Goal: Information Seeking & Learning: Learn about a topic

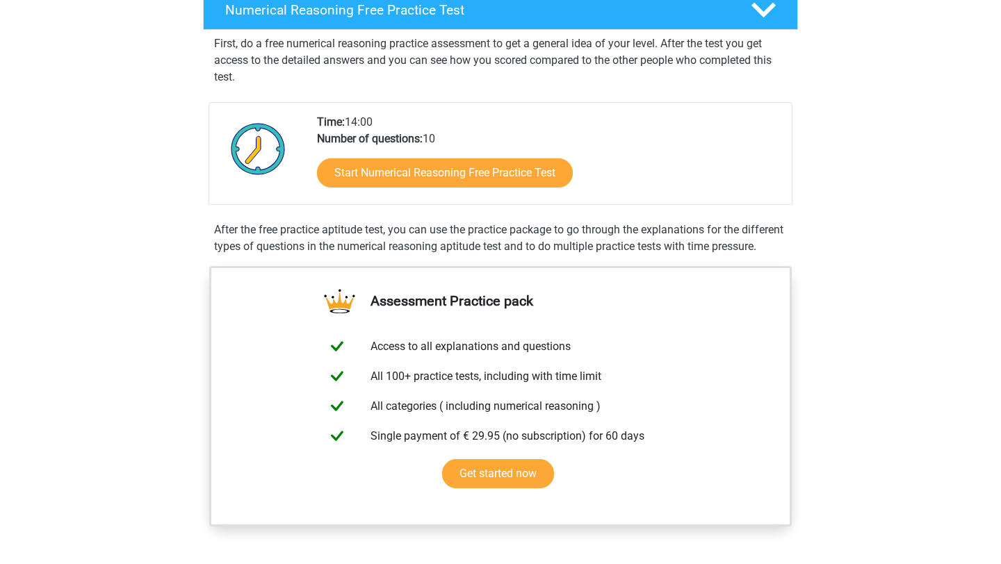
scroll to position [233, 0]
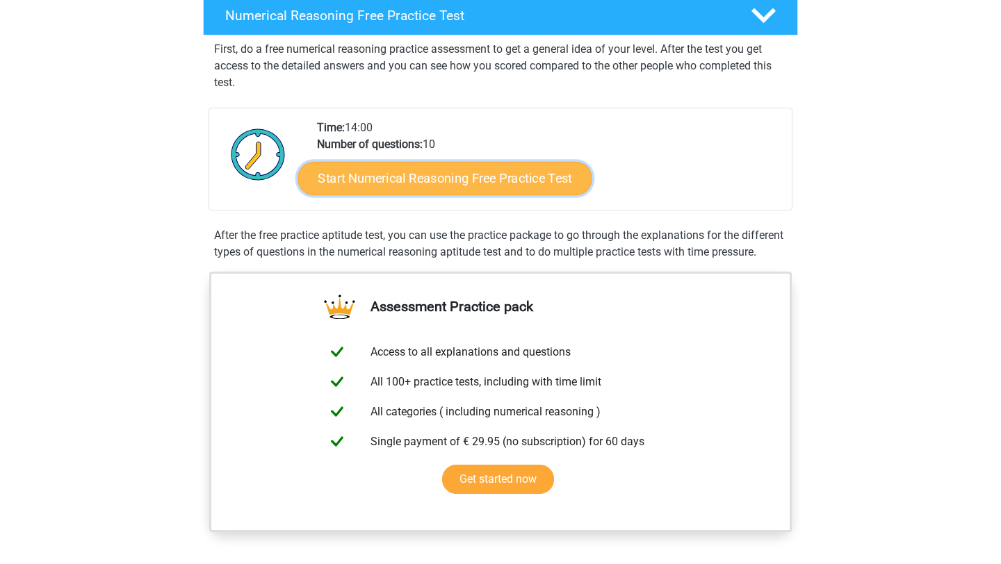
click at [471, 168] on link "Start Numerical Reasoning Free Practice Test" at bounding box center [445, 177] width 294 height 33
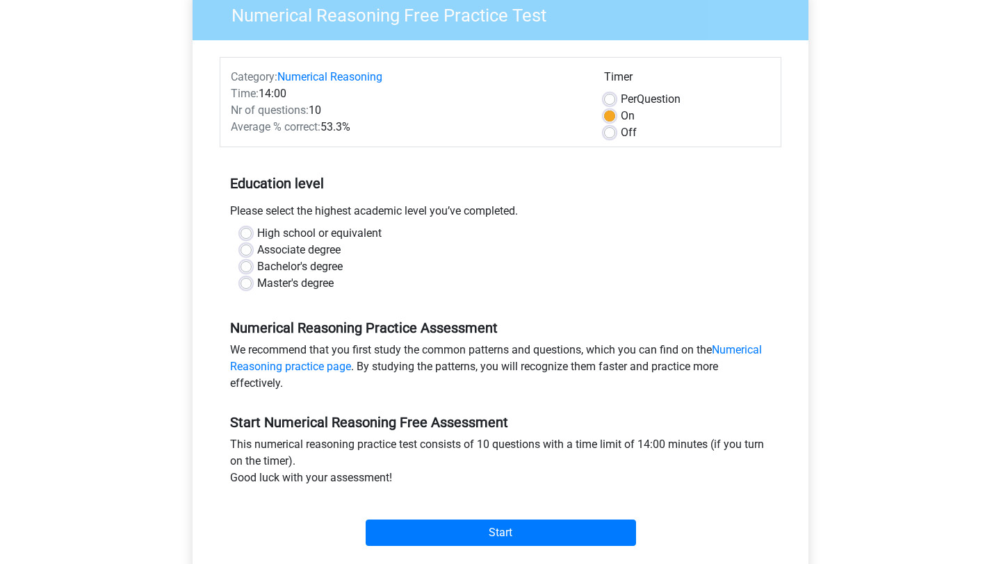
scroll to position [130, 0]
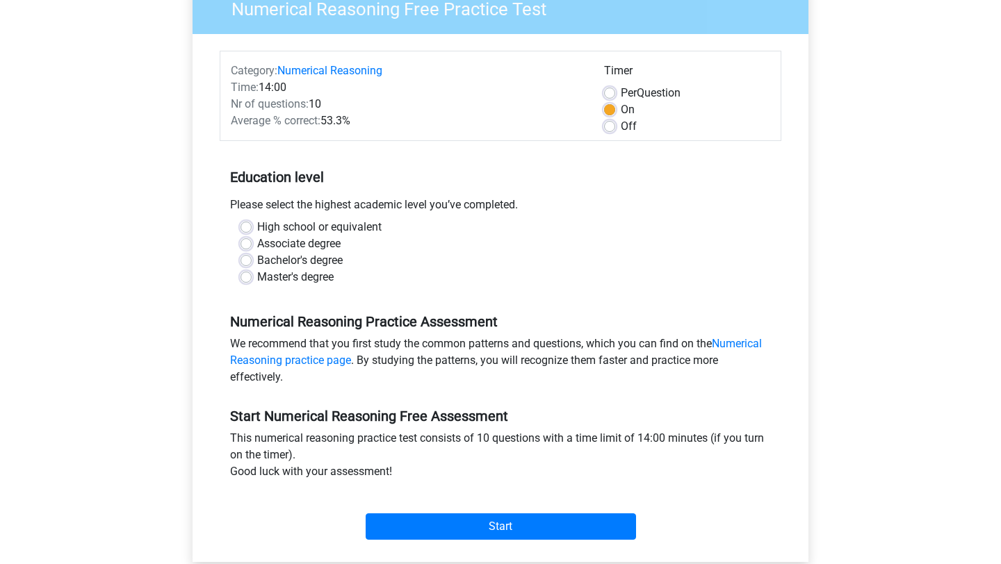
click at [288, 278] on label "Master's degree" at bounding box center [295, 277] width 76 height 17
click at [252, 278] on input "Master's degree" at bounding box center [246, 276] width 11 height 14
radio input "true"
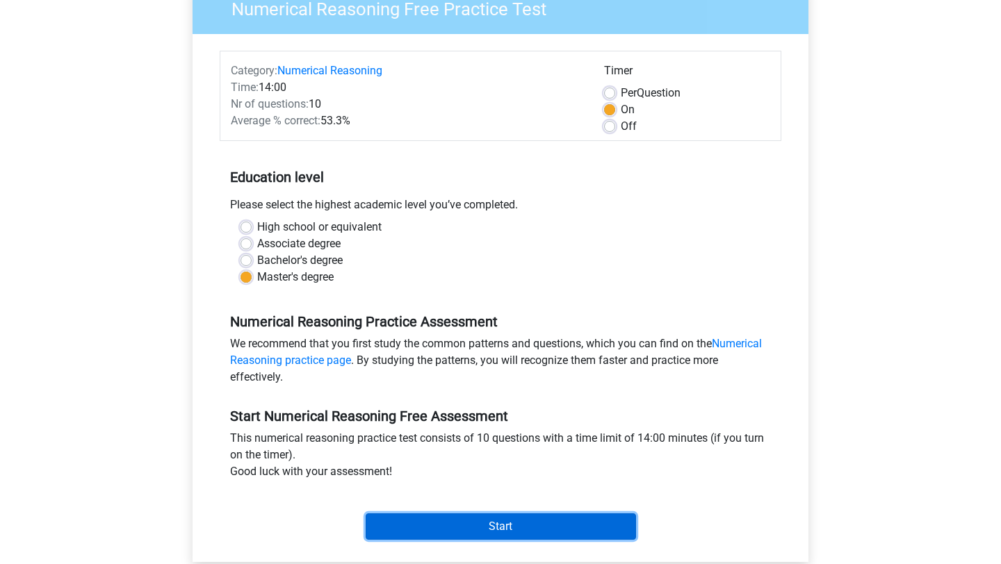
click at [489, 534] on input "Start" at bounding box center [501, 527] width 270 height 26
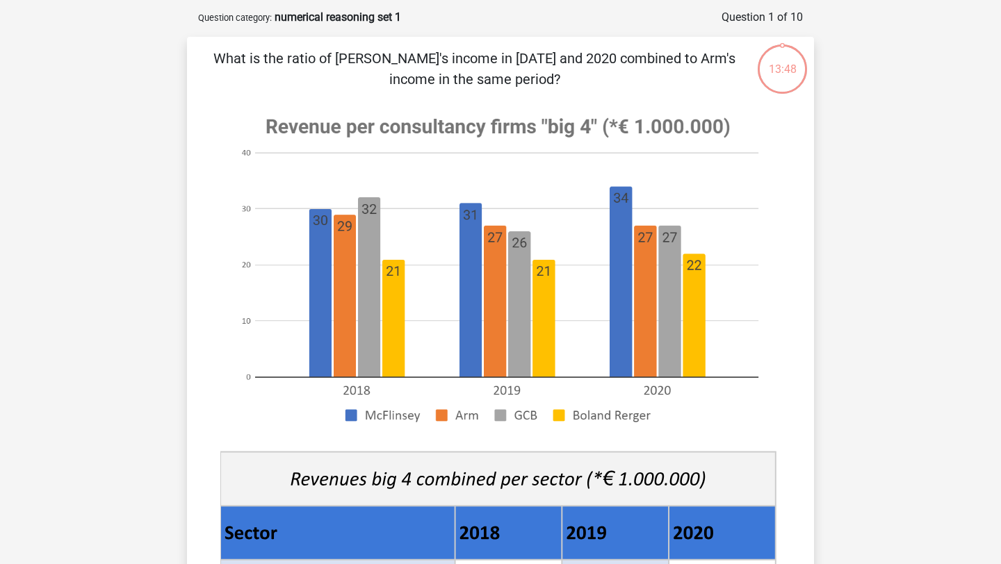
scroll to position [65, 0]
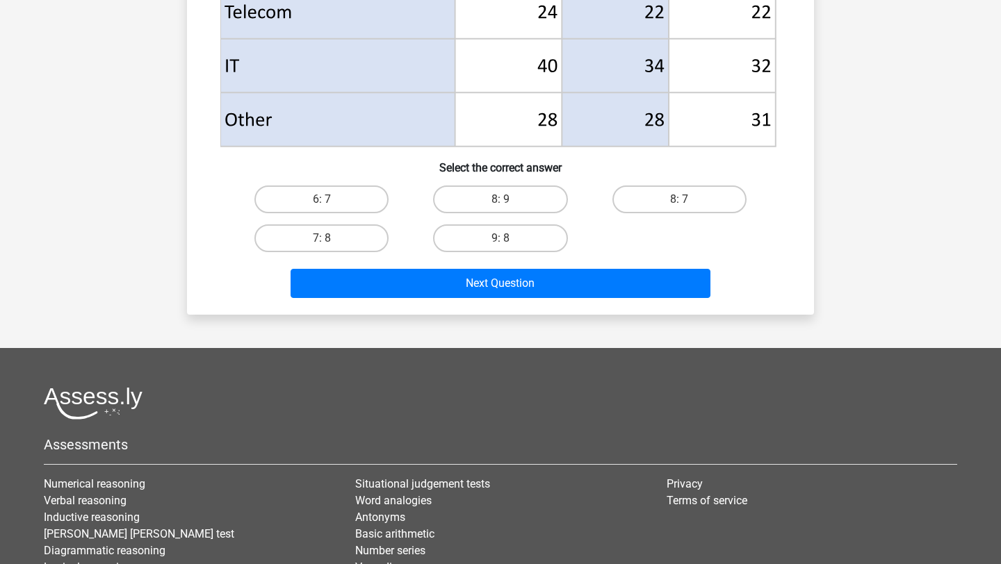
scroll to position [687, 0]
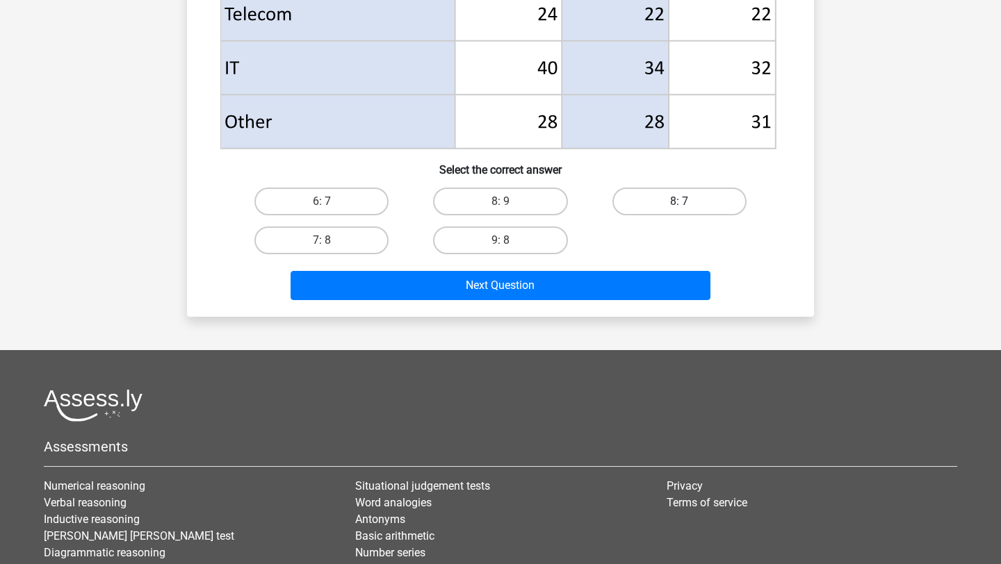
click at [705, 197] on label "8: 7" at bounding box center [679, 202] width 134 height 28
click at [688, 202] on input "8: 7" at bounding box center [683, 206] width 9 height 9
radio input "true"
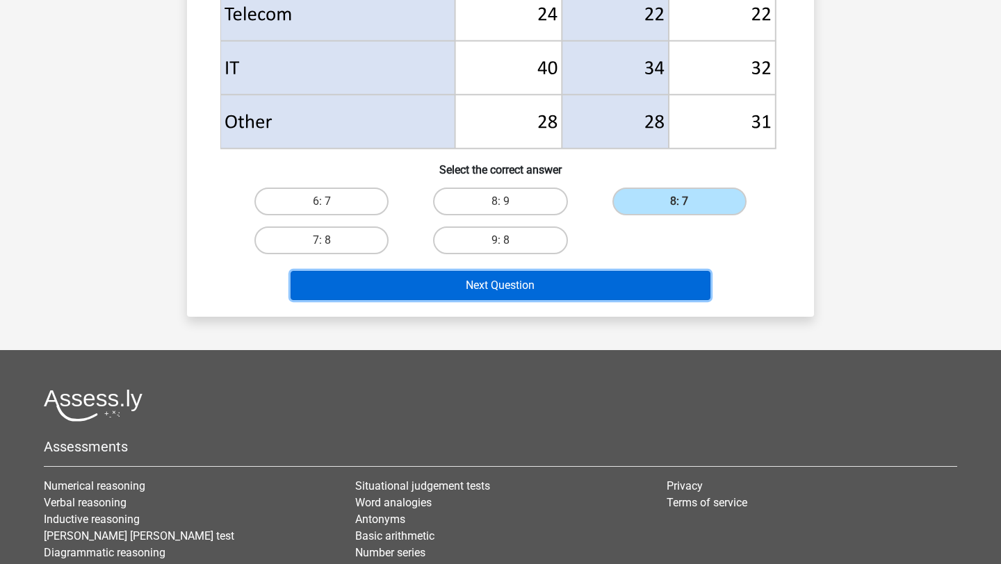
click at [621, 296] on button "Next Question" at bounding box center [501, 285] width 421 height 29
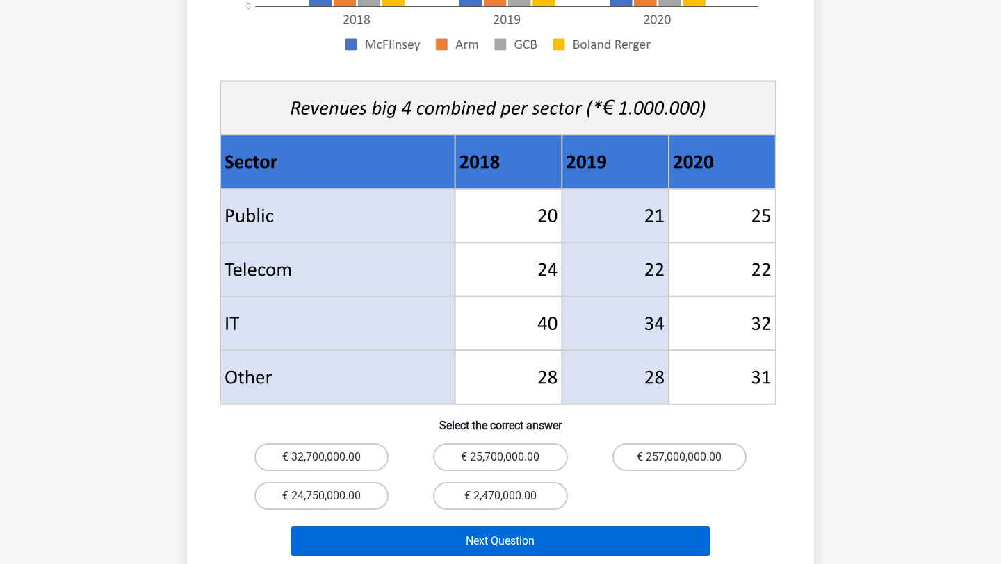
scroll to position [471, 0]
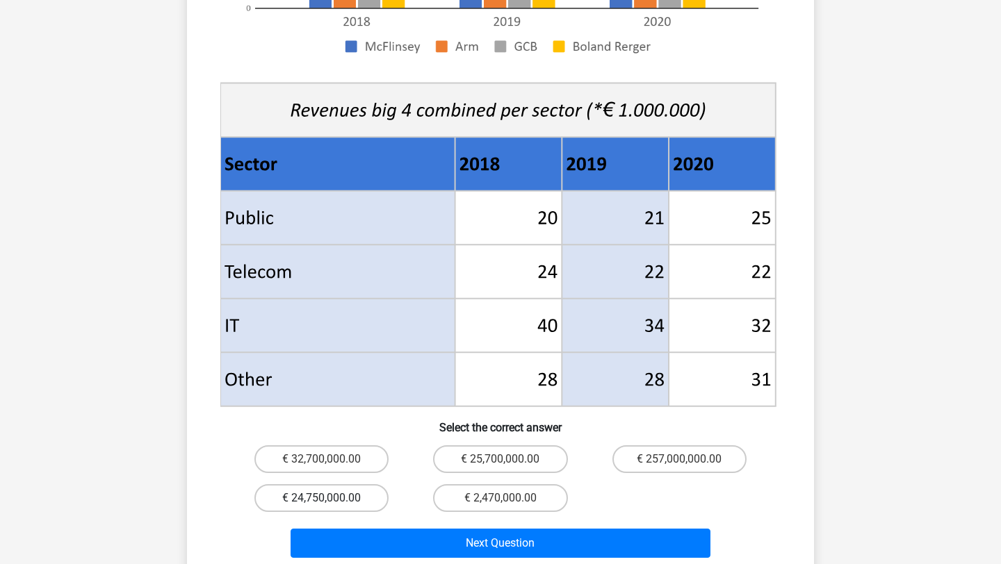
click at [347, 487] on label "€ 24,750,000.00" at bounding box center [321, 498] width 134 height 28
click at [331, 498] on input "€ 24,750,000.00" at bounding box center [326, 502] width 9 height 9
radio input "true"
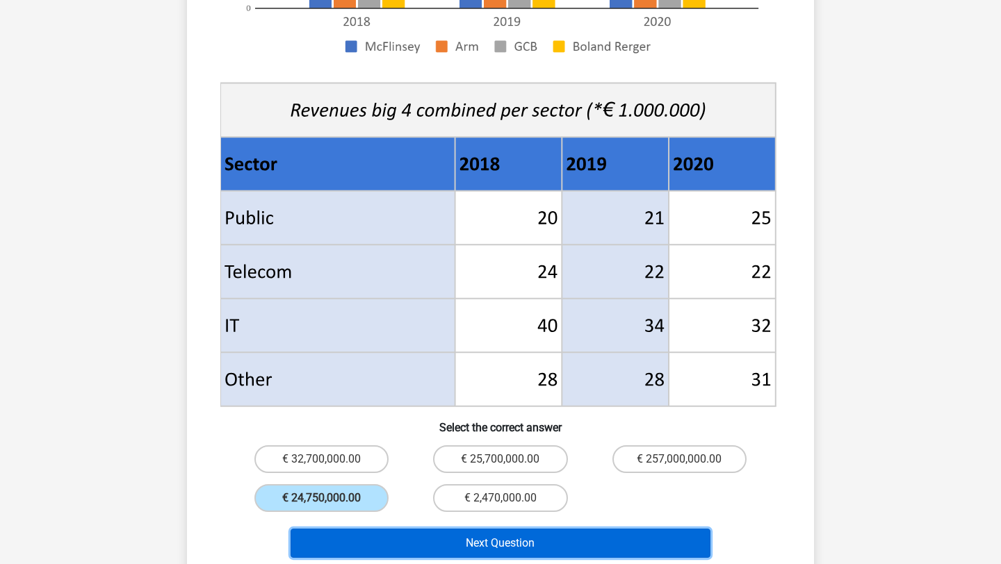
click at [409, 529] on button "Next Question" at bounding box center [501, 543] width 421 height 29
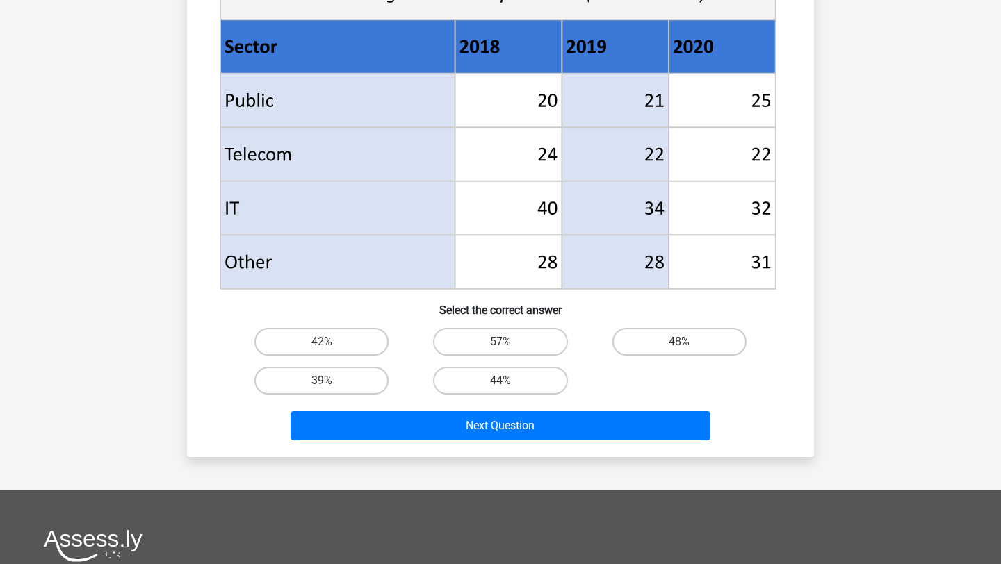
scroll to position [546, 0]
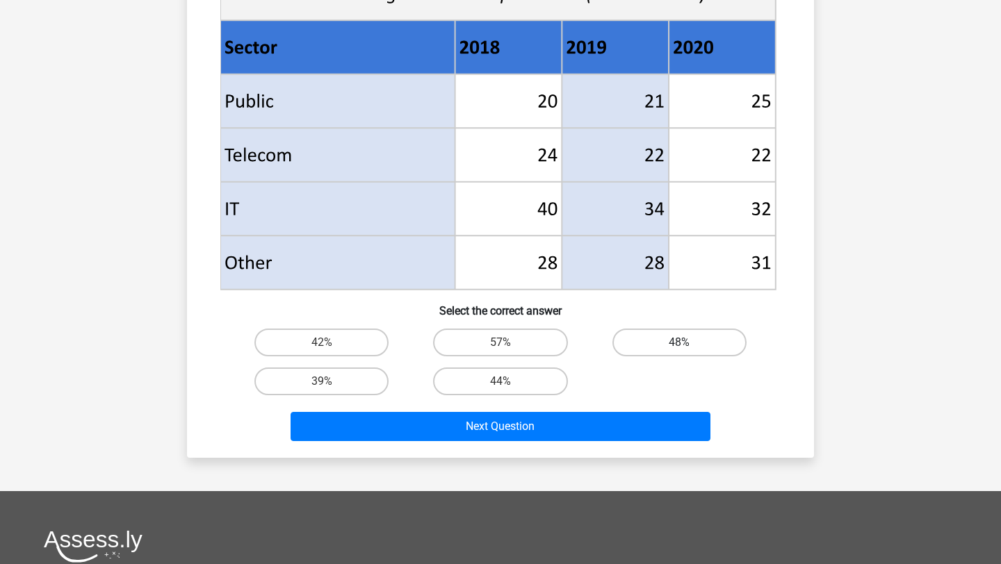
click at [702, 341] on label "48%" at bounding box center [679, 343] width 134 height 28
click at [688, 343] on input "48%" at bounding box center [683, 347] width 9 height 9
radio input "true"
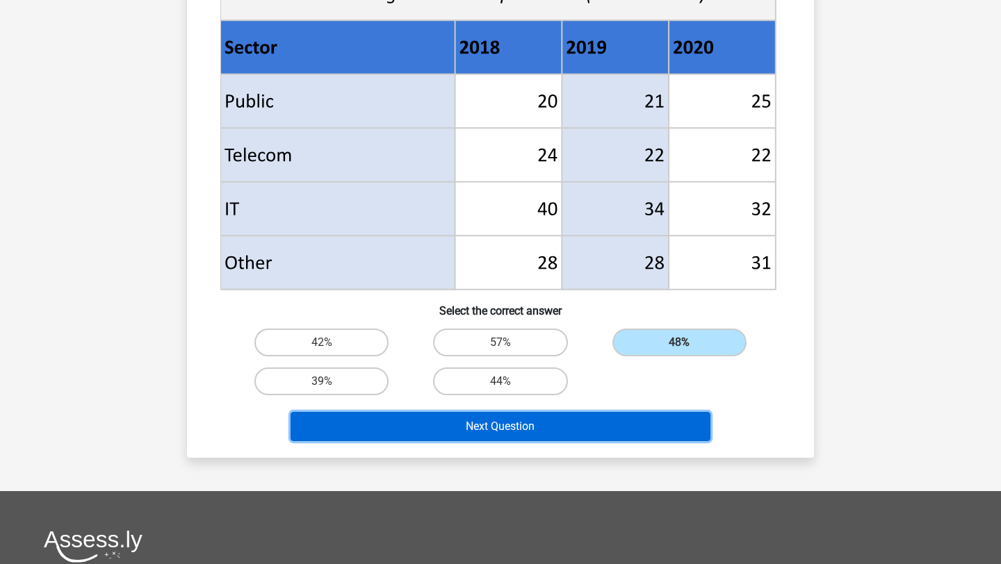
click at [648, 439] on button "Next Question" at bounding box center [501, 426] width 421 height 29
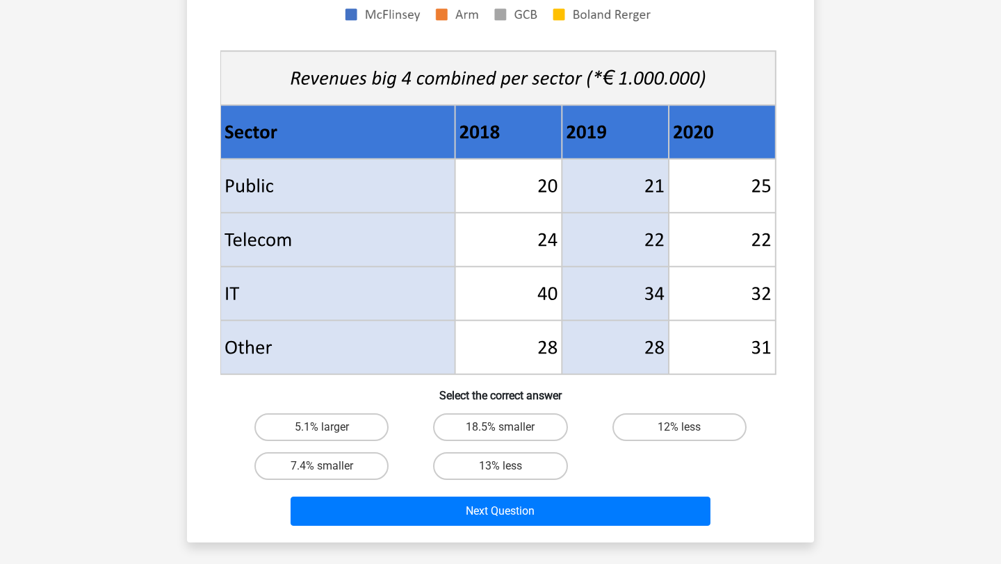
scroll to position [463, 0]
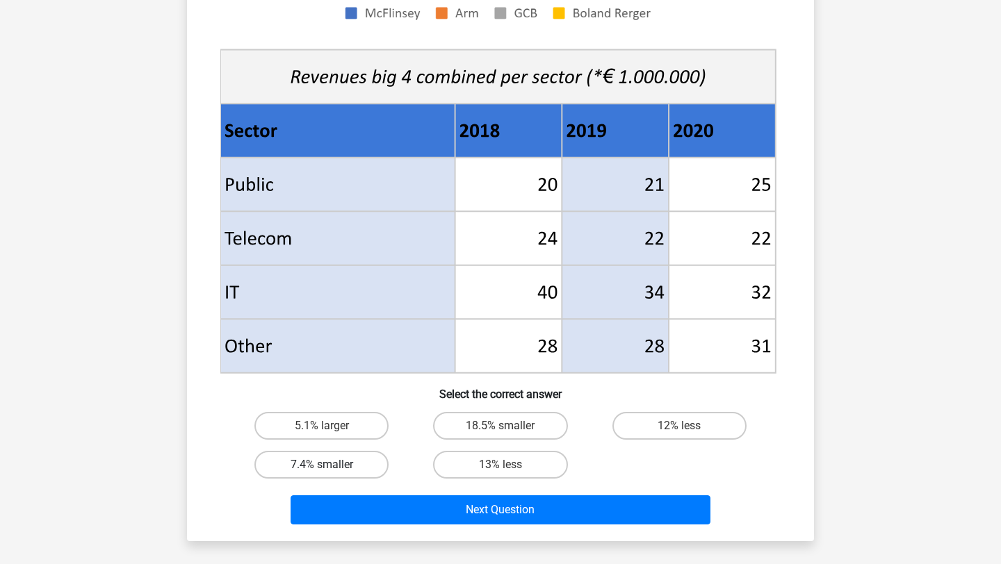
click at [319, 466] on label "7.4% smaller" at bounding box center [321, 465] width 134 height 28
click at [322, 466] on input "7.4% smaller" at bounding box center [326, 469] width 9 height 9
radio input "true"
click at [417, 526] on div "Next Question" at bounding box center [500, 513] width 537 height 35
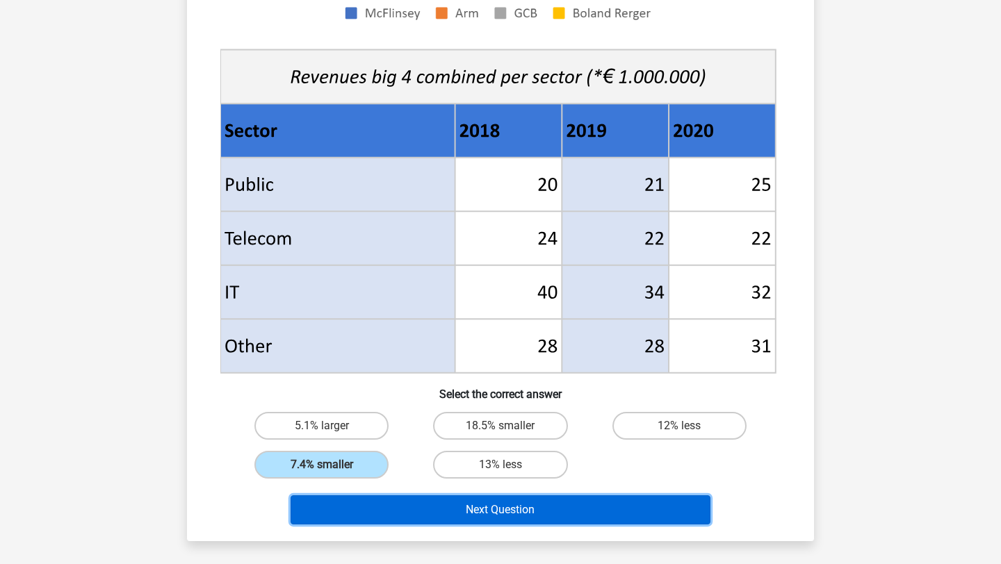
click at [414, 510] on button "Next Question" at bounding box center [501, 510] width 421 height 29
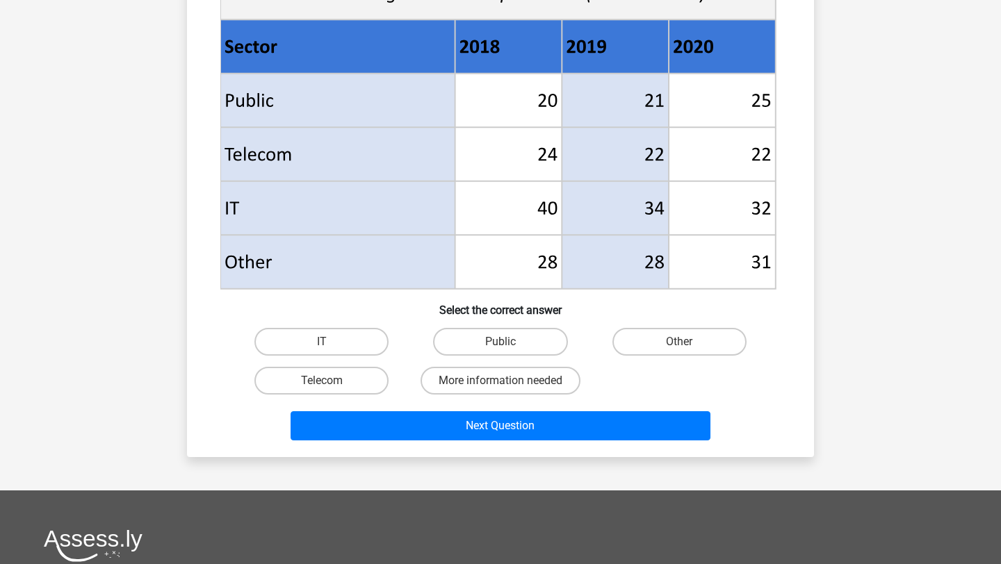
scroll to position [569, 0]
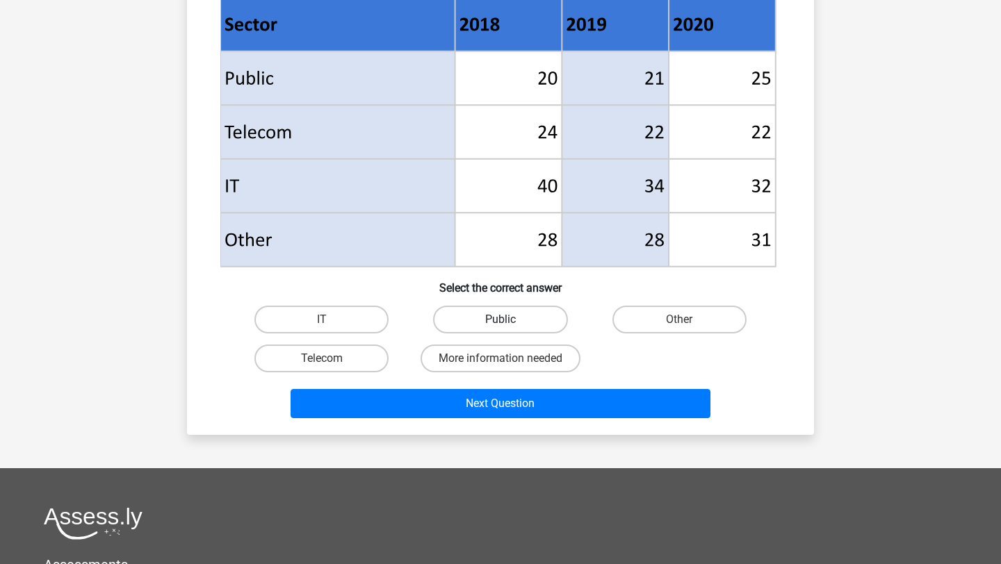
click at [507, 317] on label "Public" at bounding box center [500, 320] width 134 height 28
click at [507, 320] on input "Public" at bounding box center [504, 324] width 9 height 9
radio input "true"
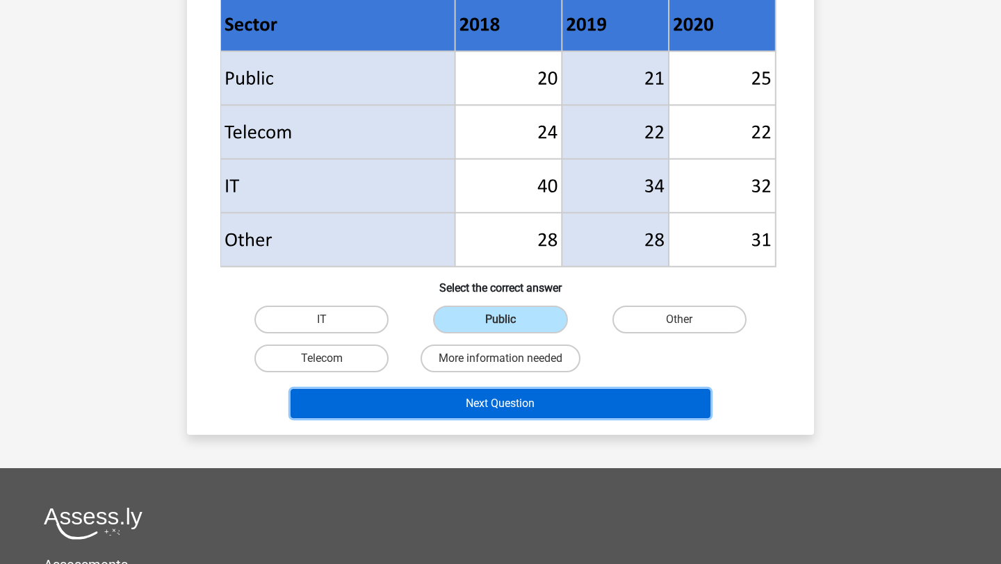
click at [558, 409] on button "Next Question" at bounding box center [501, 403] width 421 height 29
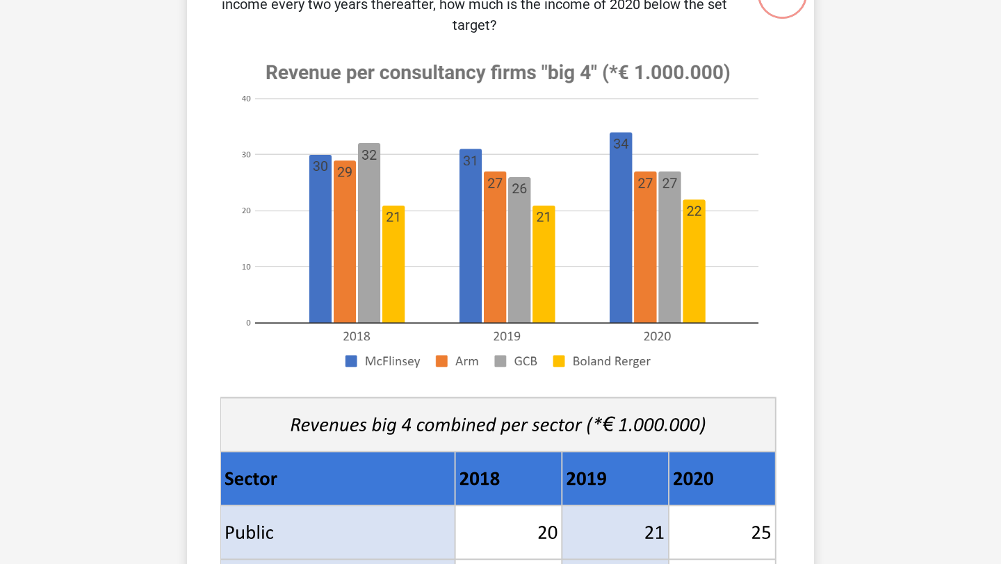
scroll to position [70, 0]
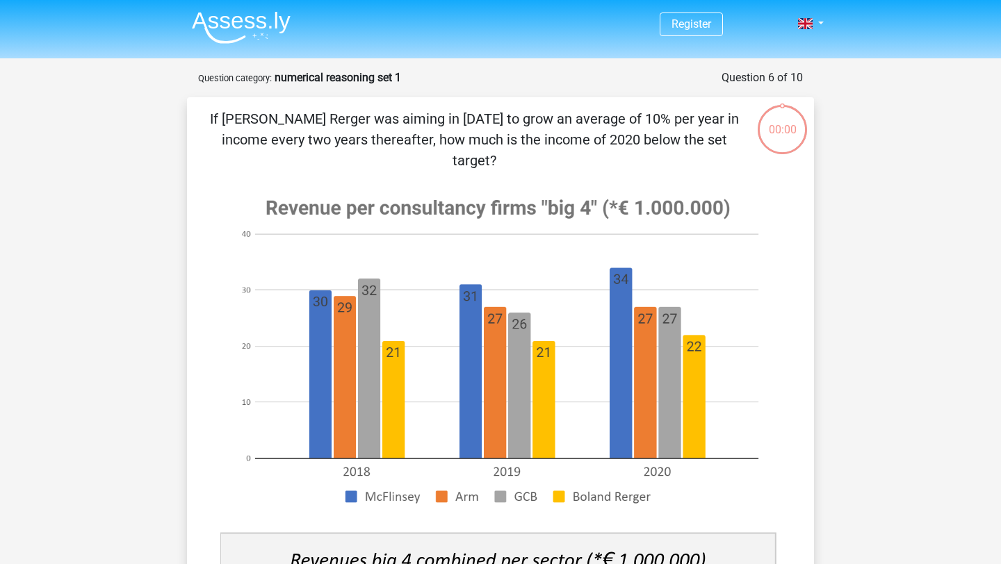
scroll to position [70, 0]
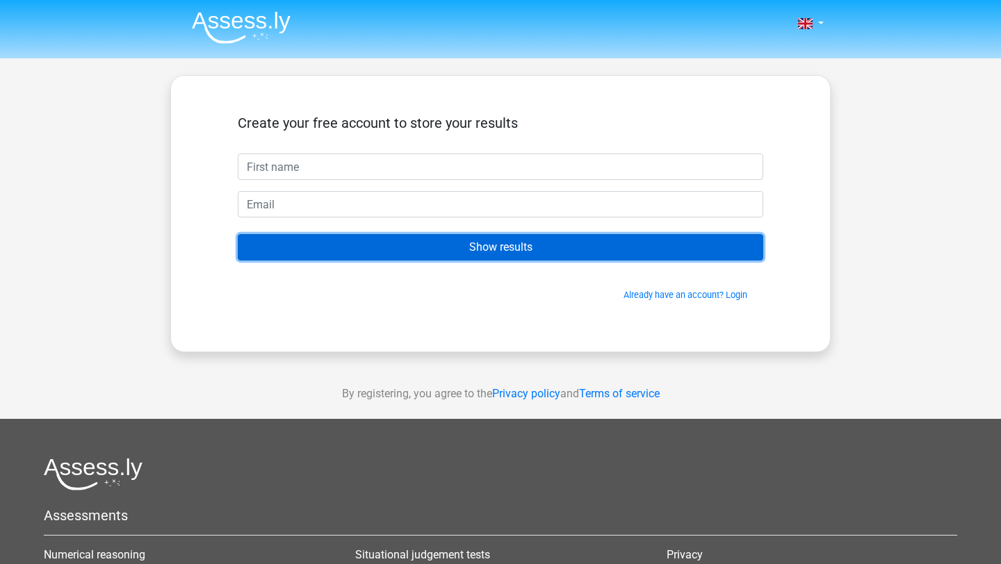
click at [546, 237] on input "Show results" at bounding box center [501, 247] width 526 height 26
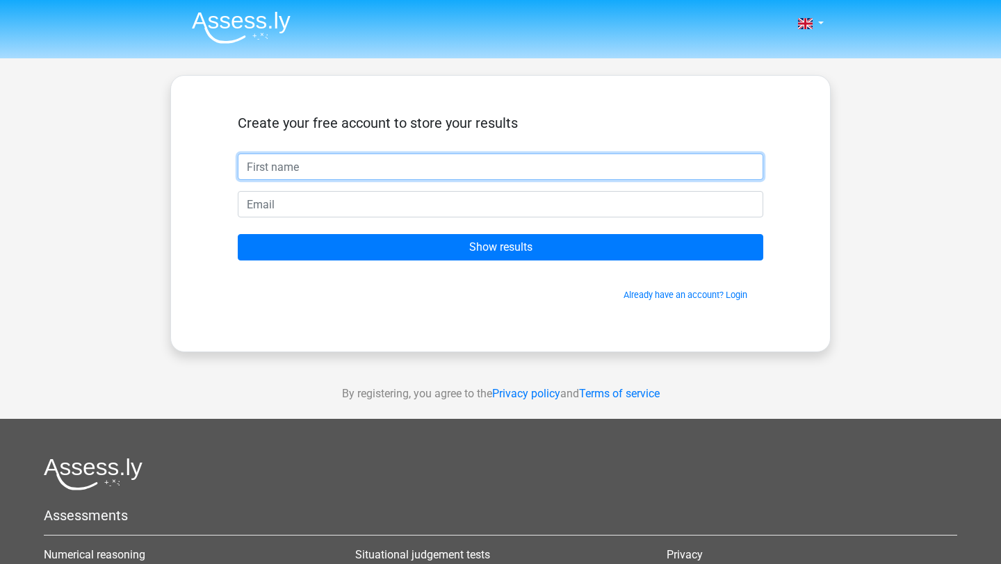
click at [323, 170] on input "text" at bounding box center [501, 167] width 526 height 26
type input "covcoc"
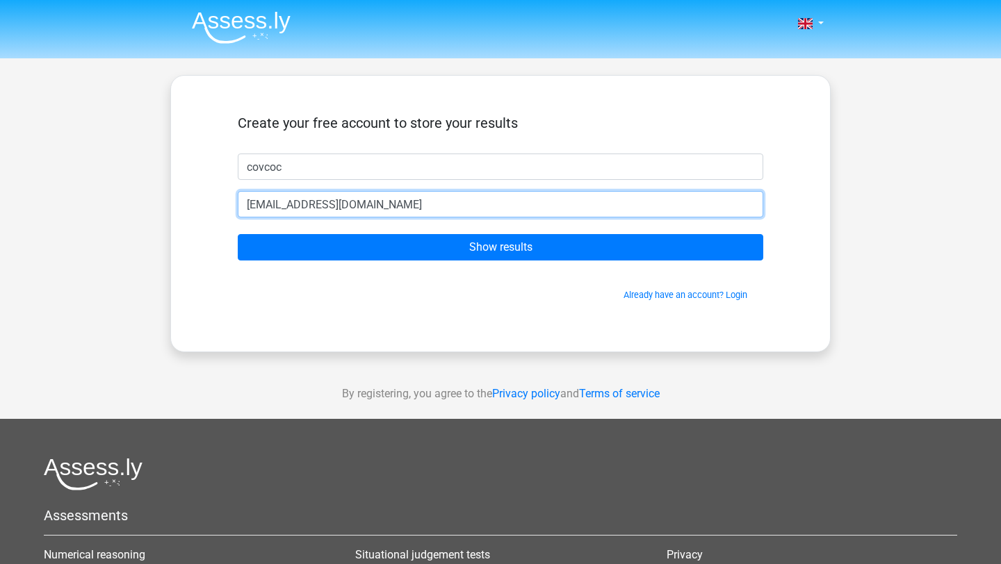
type input "ghitamoua@hotmail.fr"
click at [238, 234] on input "Show results" at bounding box center [501, 247] width 526 height 26
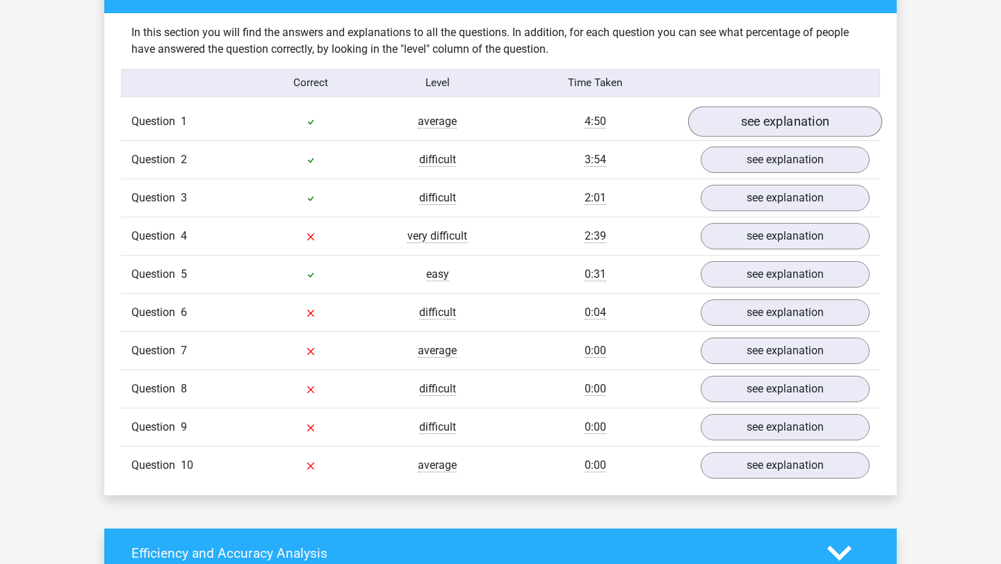
scroll to position [1054, 0]
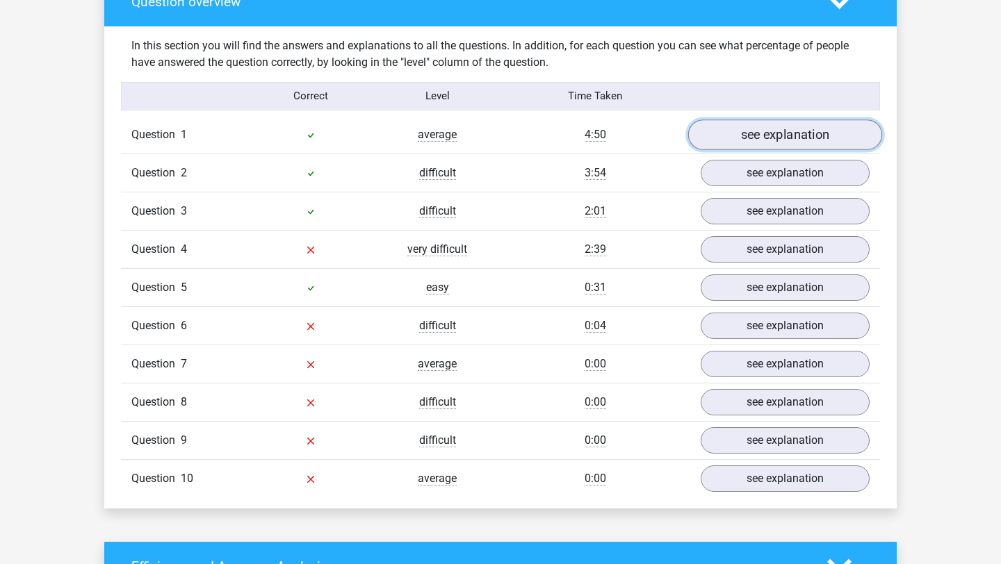
click at [777, 132] on link "see explanation" at bounding box center [785, 135] width 194 height 31
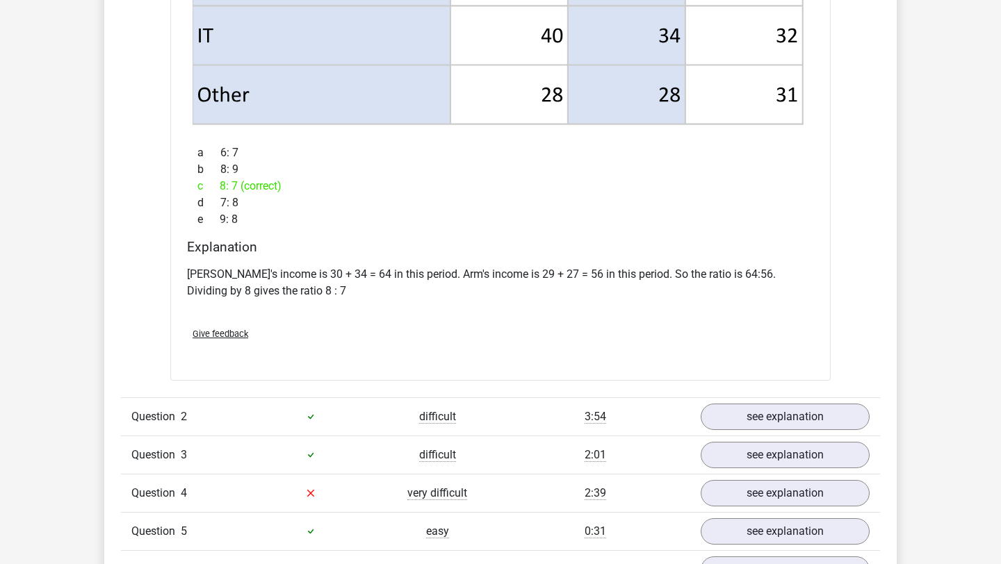
scroll to position [1832, 0]
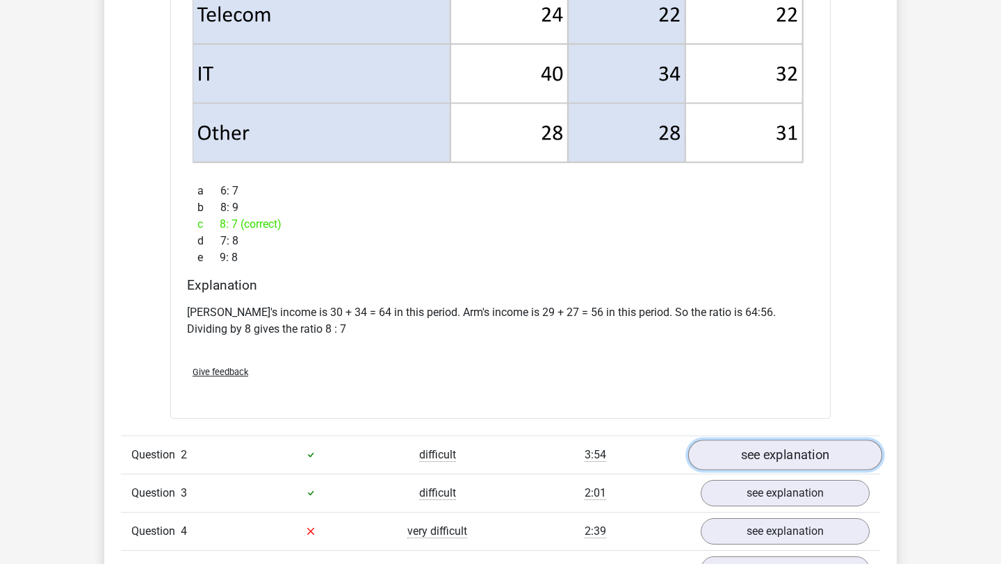
click at [764, 466] on link "see explanation" at bounding box center [785, 455] width 194 height 31
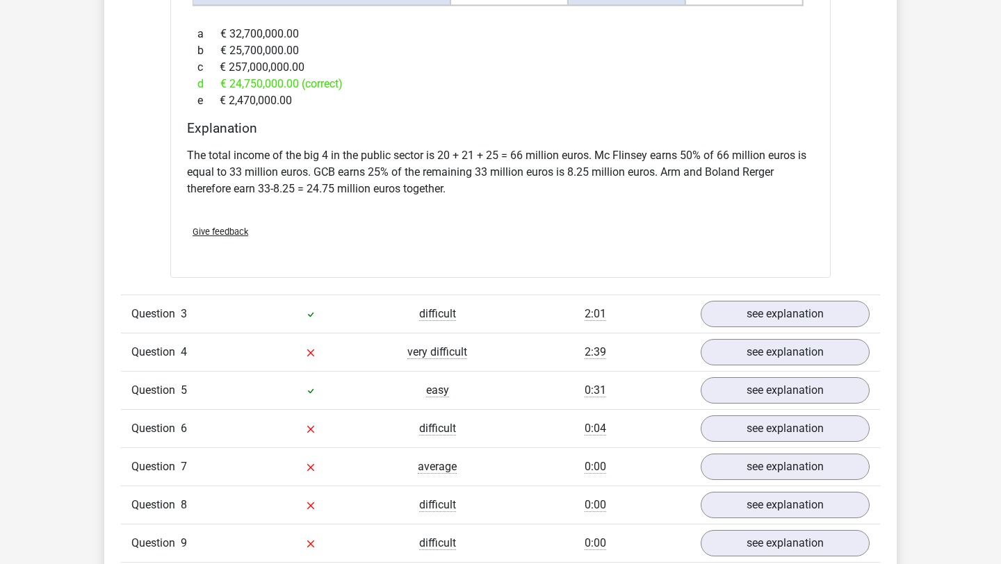
scroll to position [3107, 0]
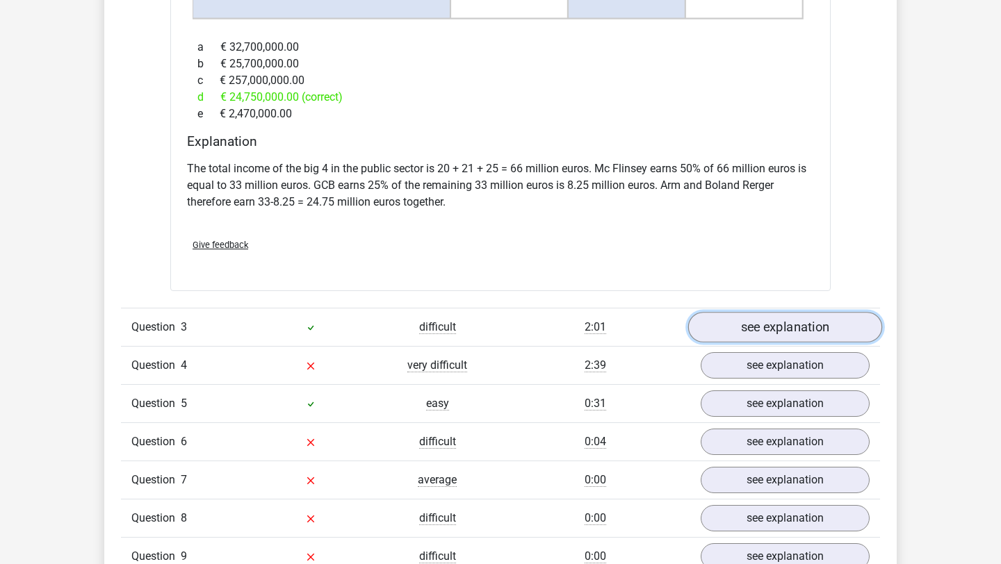
click at [763, 312] on link "see explanation" at bounding box center [785, 327] width 194 height 31
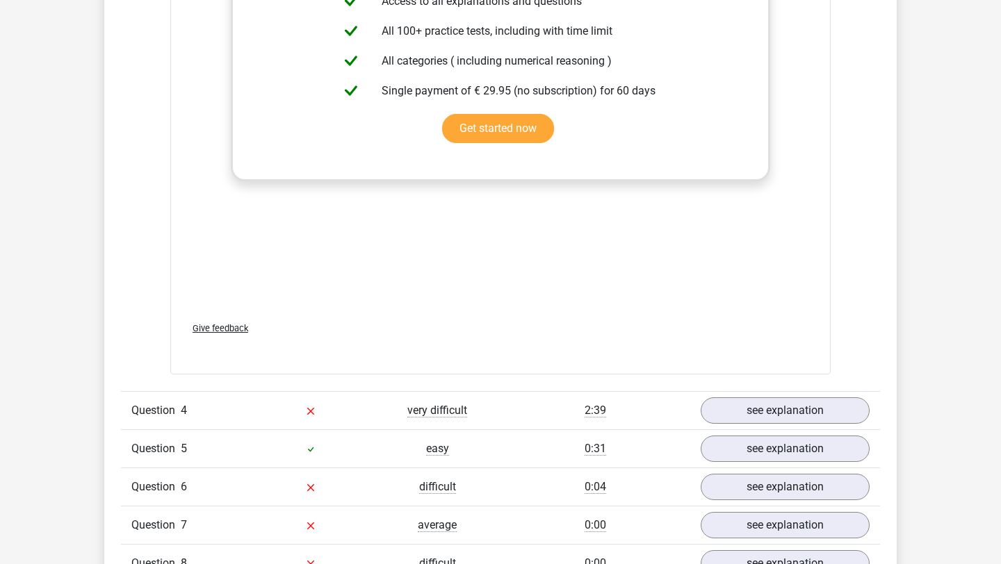
scroll to position [4510, 0]
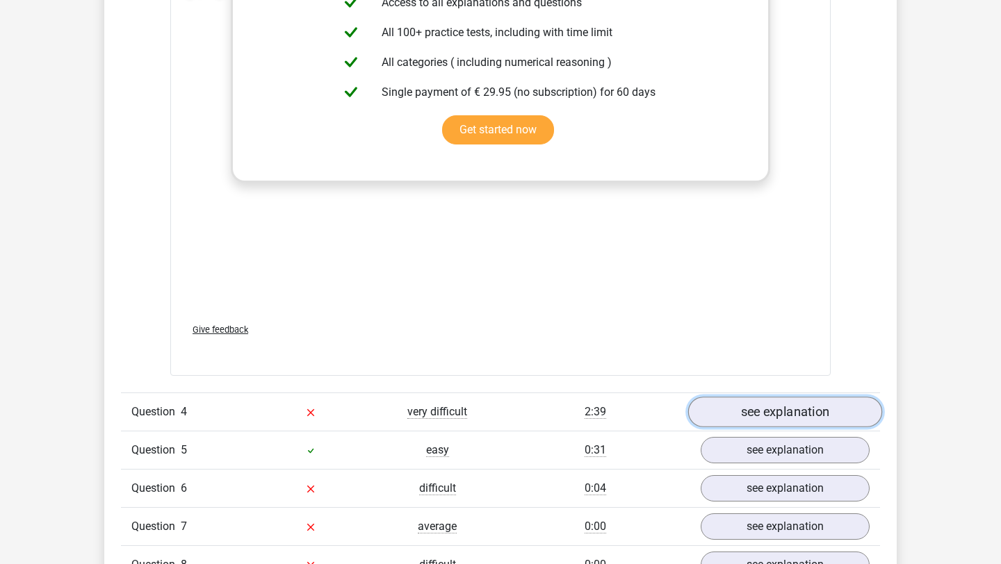
click at [746, 397] on link "see explanation" at bounding box center [785, 412] width 194 height 31
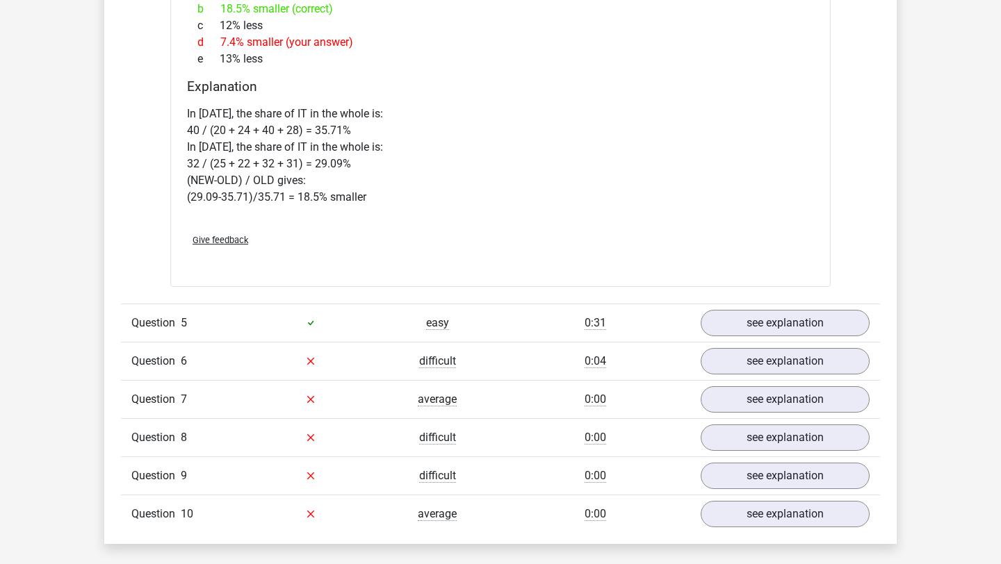
scroll to position [5759, 0]
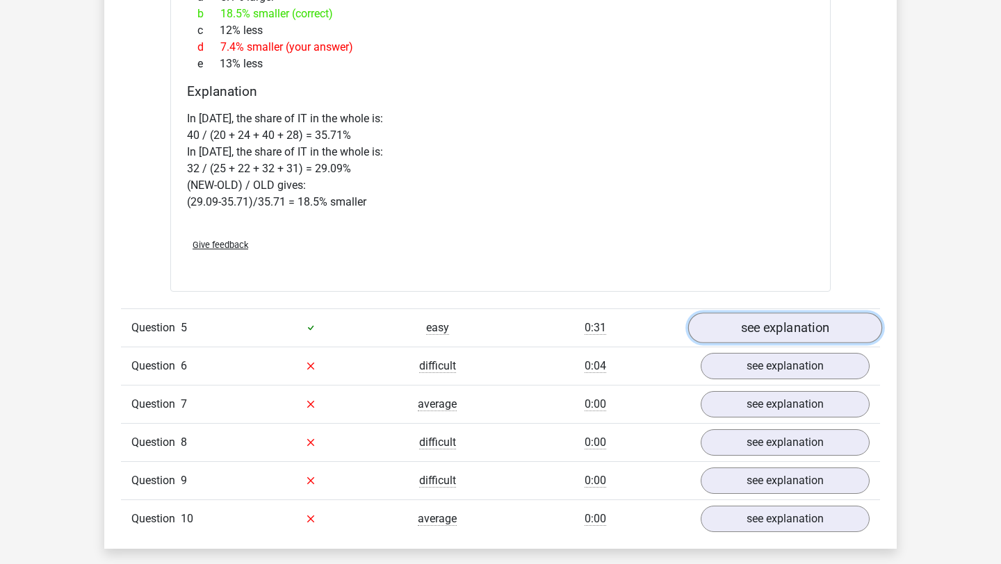
click at [754, 313] on link "see explanation" at bounding box center [785, 328] width 194 height 31
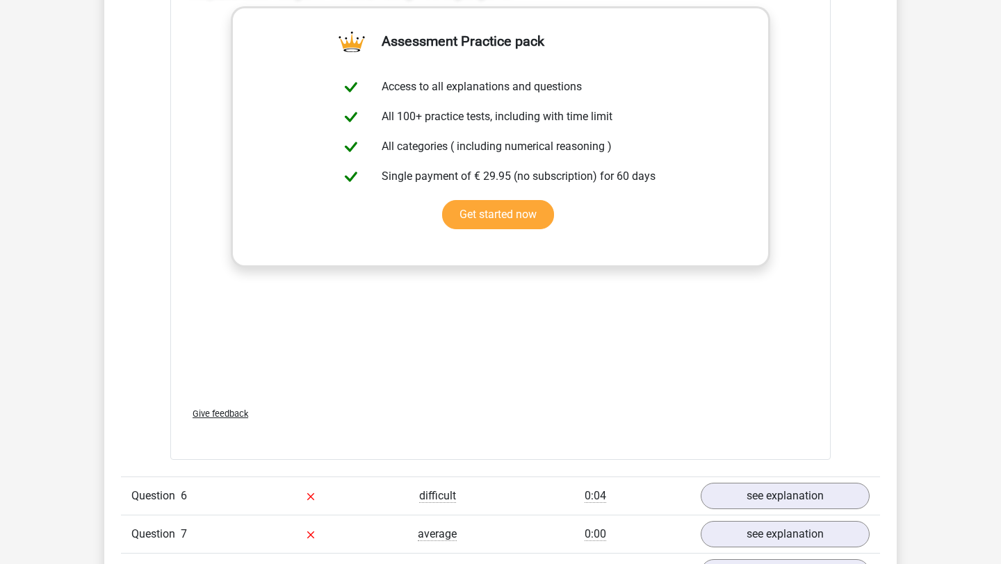
scroll to position [7065, 0]
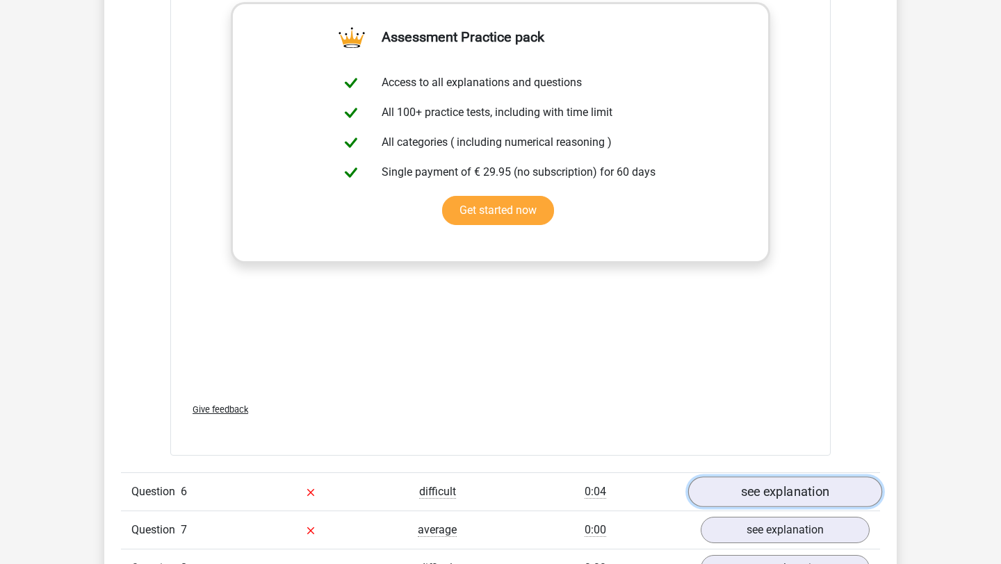
click at [788, 477] on link "see explanation" at bounding box center [785, 492] width 194 height 31
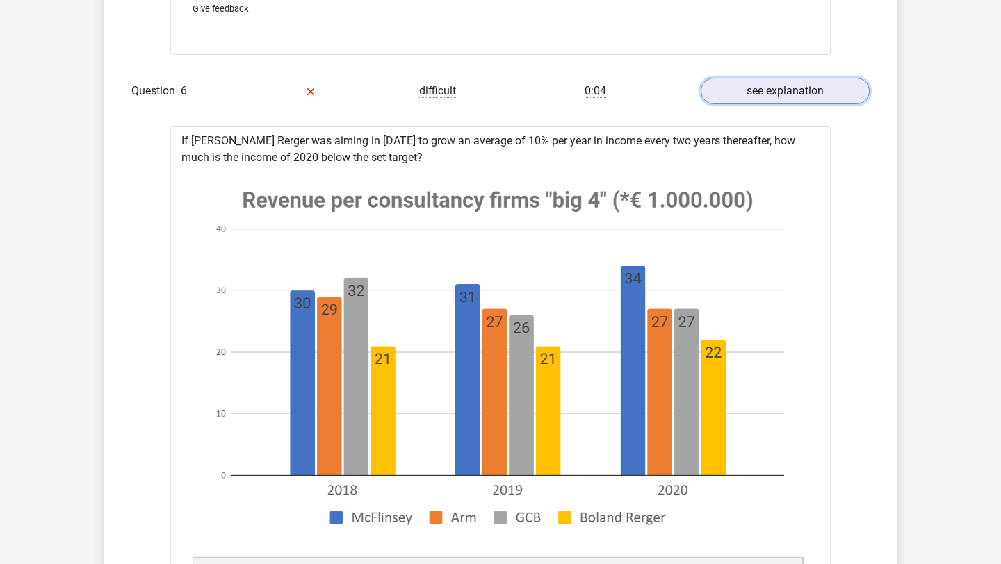
scroll to position [7452, 0]
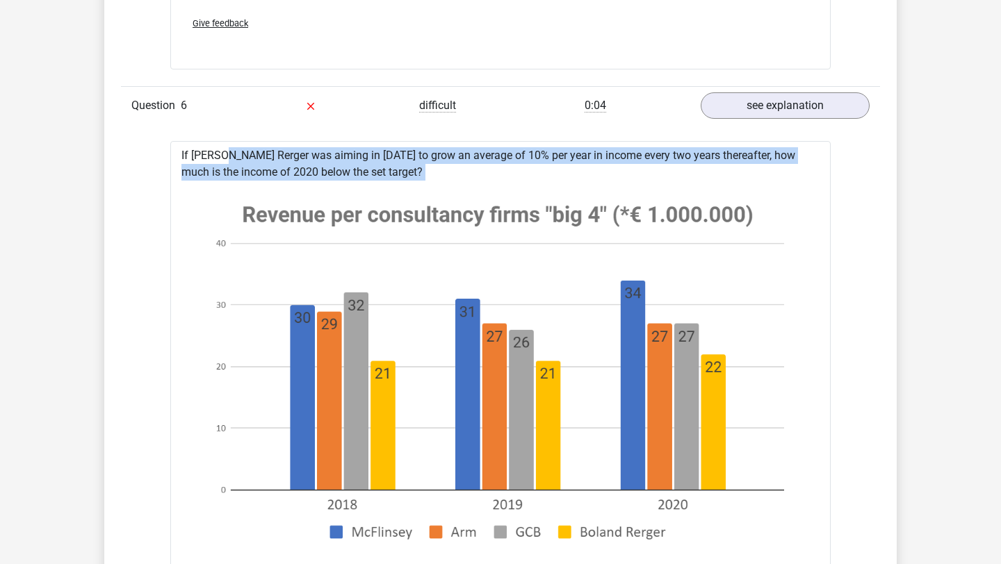
copy div "If [PERSON_NAME] Rerger was aiming in [DATE] to grow an average of 10% per year…"
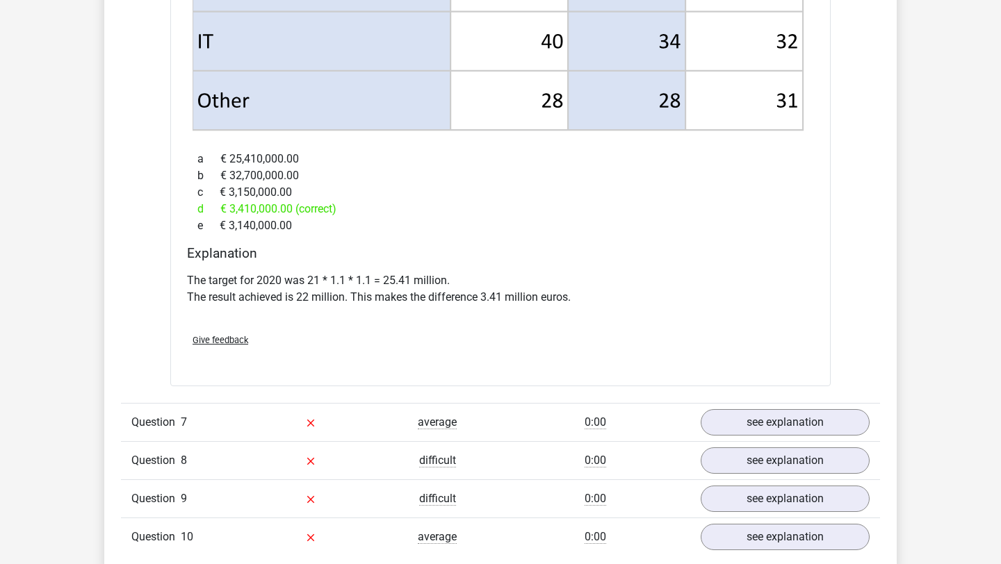
scroll to position [8357, 0]
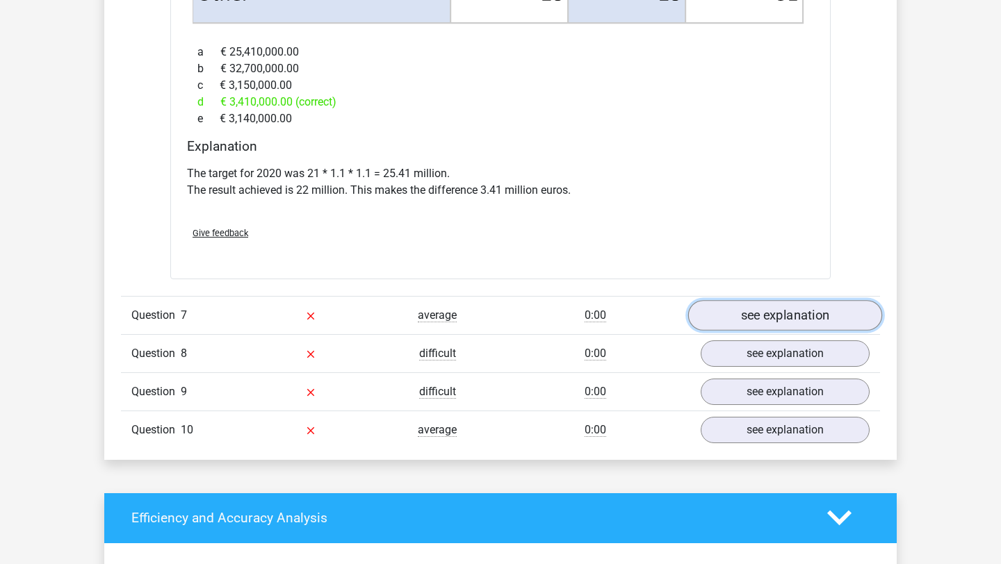
click at [721, 306] on link "see explanation" at bounding box center [785, 315] width 194 height 31
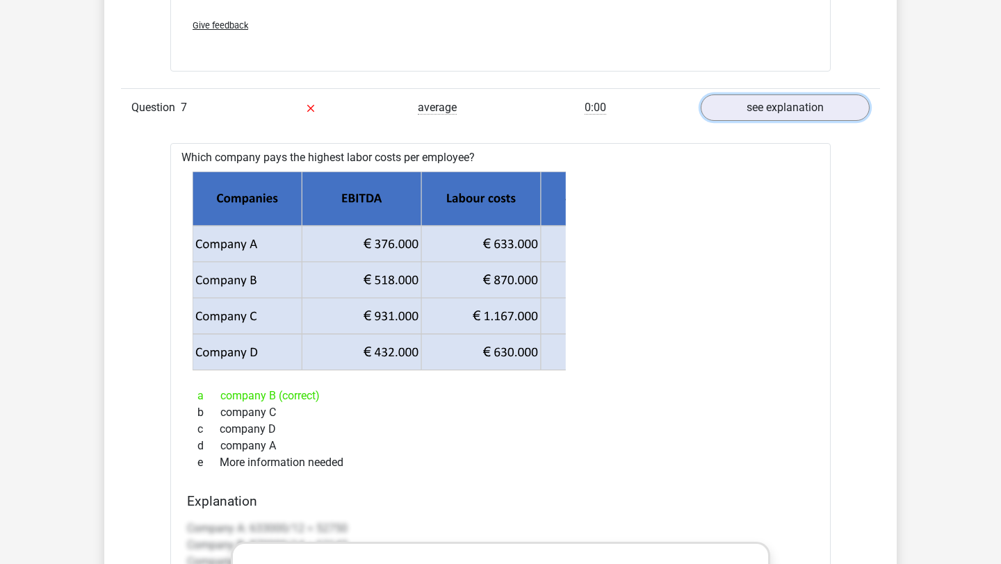
scroll to position [8544, 0]
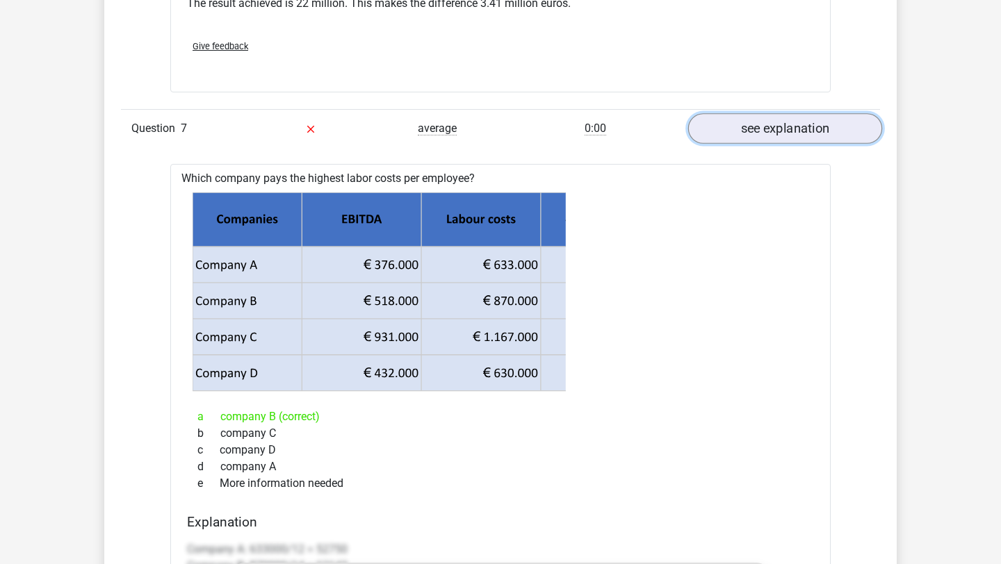
click at [727, 120] on link "see explanation" at bounding box center [785, 128] width 194 height 31
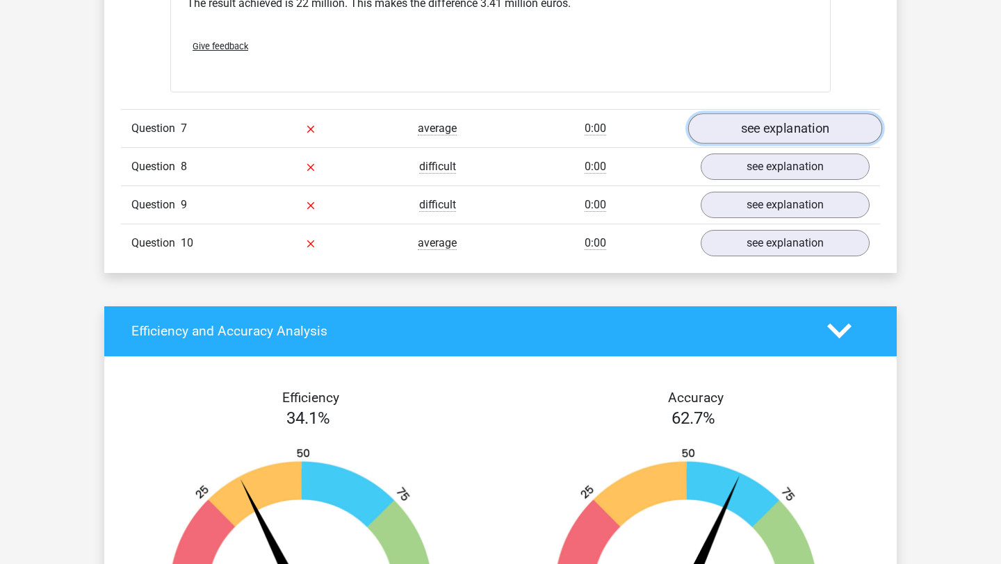
click at [727, 122] on link "see explanation" at bounding box center [785, 128] width 194 height 31
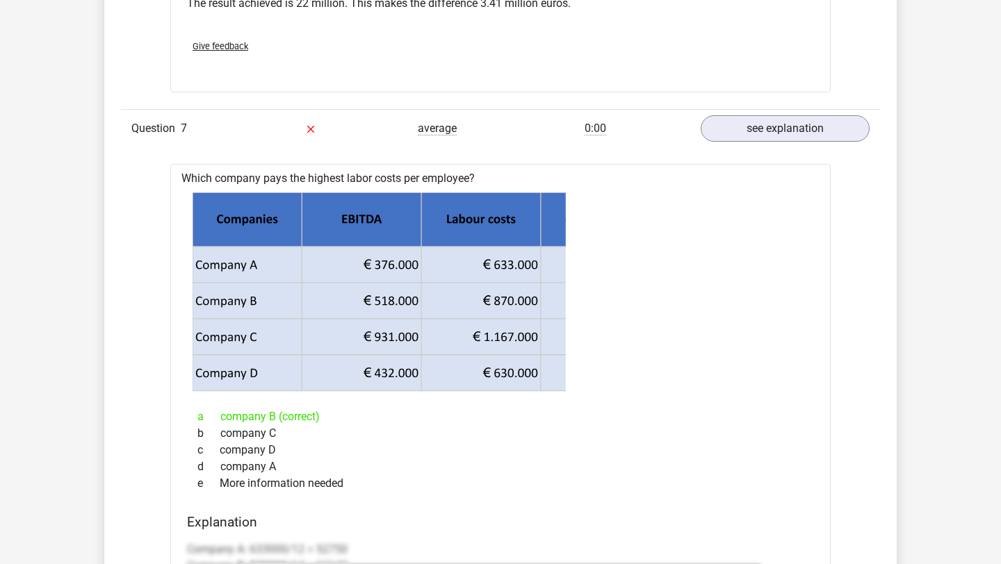
drag, startPoint x: 343, startPoint y: 288, endPoint x: 358, endPoint y: 288, distance: 15.3
click at [359, 288] on icon at bounding box center [500, 283] width 614 height 72
drag, startPoint x: 391, startPoint y: 273, endPoint x: 670, endPoint y: 263, distance: 278.9
click at [670, 263] on icon at bounding box center [501, 292] width 616 height 199
click at [577, 264] on icon at bounding box center [501, 292] width 616 height 199
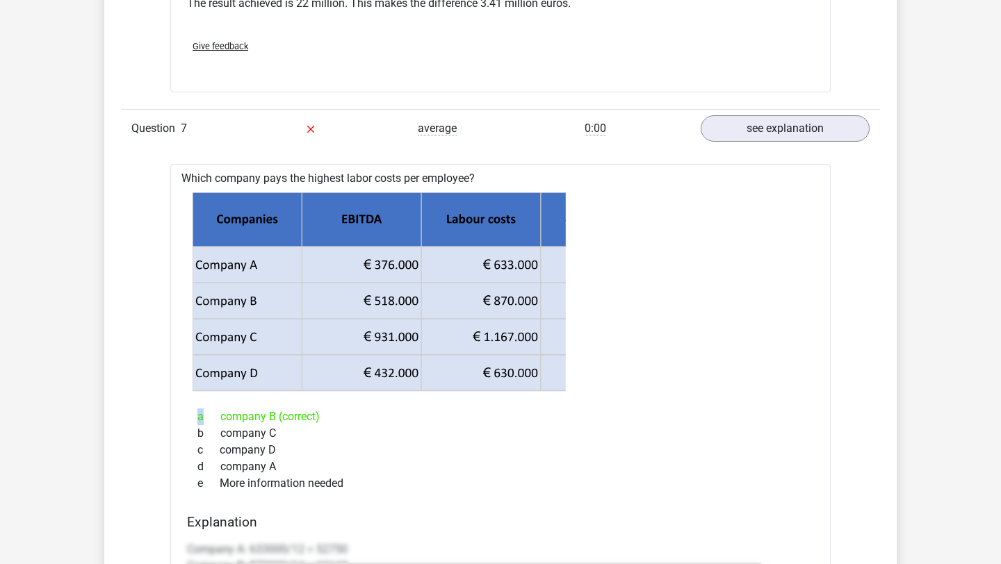
click at [577, 264] on icon at bounding box center [501, 292] width 616 height 199
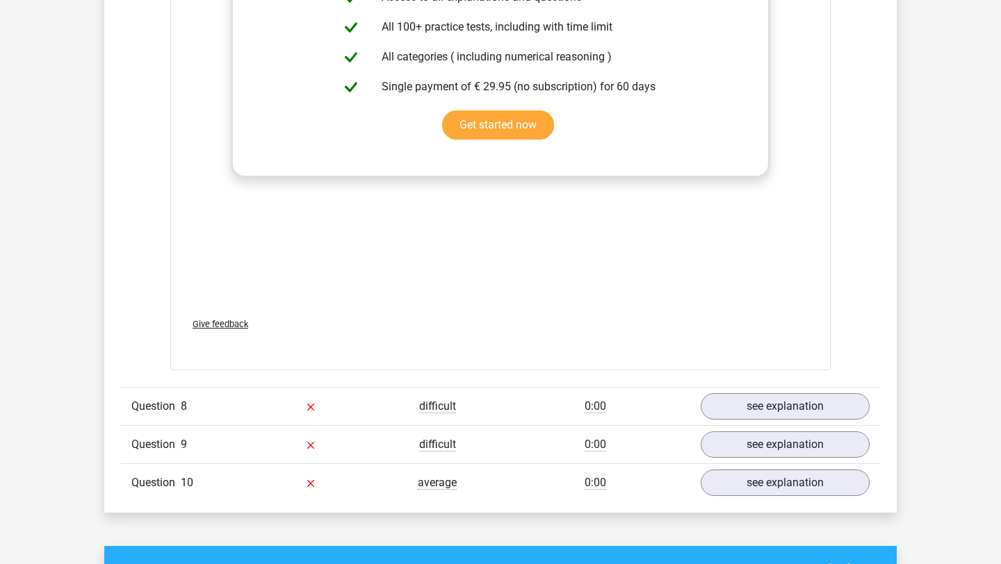
scroll to position [9190, 0]
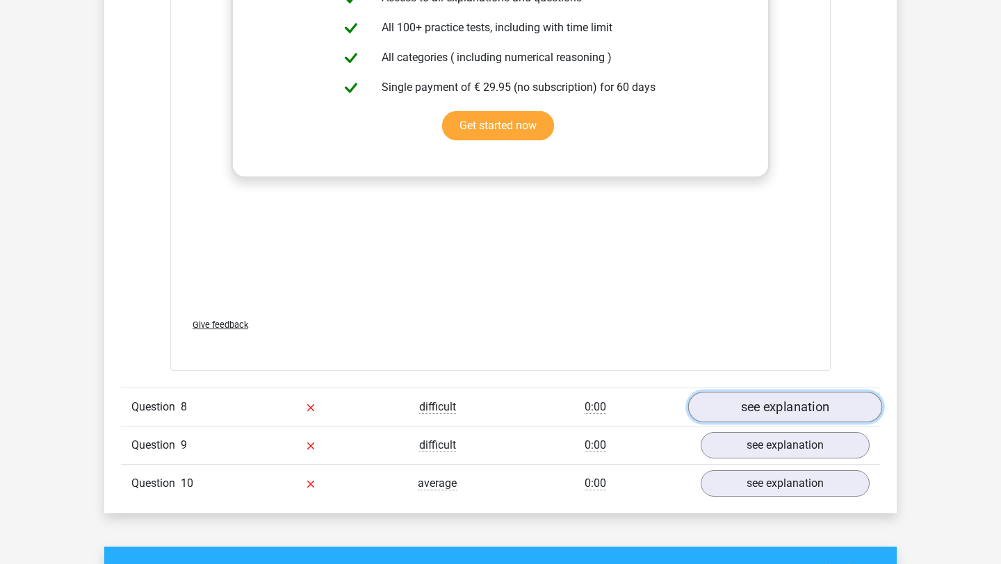
click at [793, 398] on link "see explanation" at bounding box center [785, 407] width 194 height 31
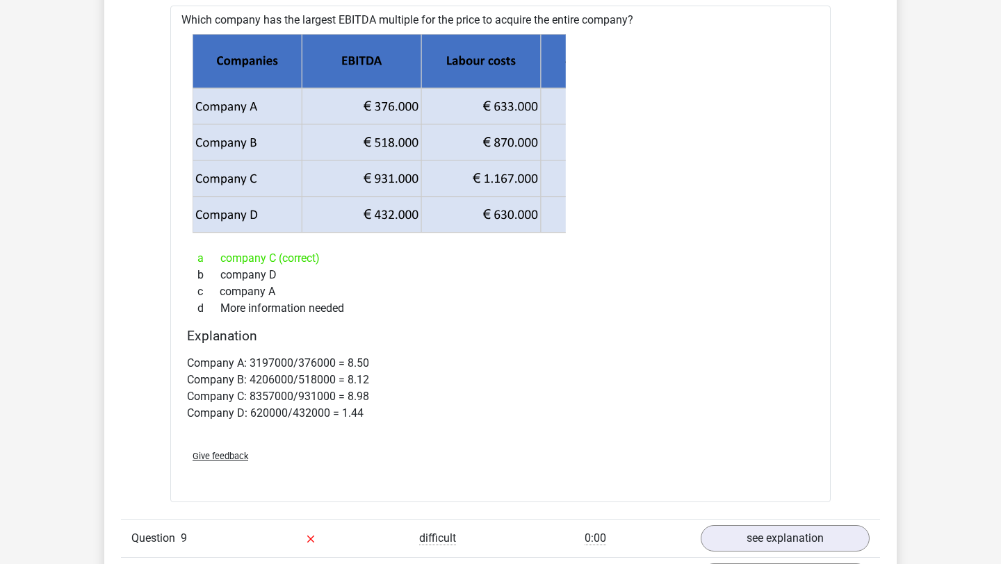
scroll to position [9861, 0]
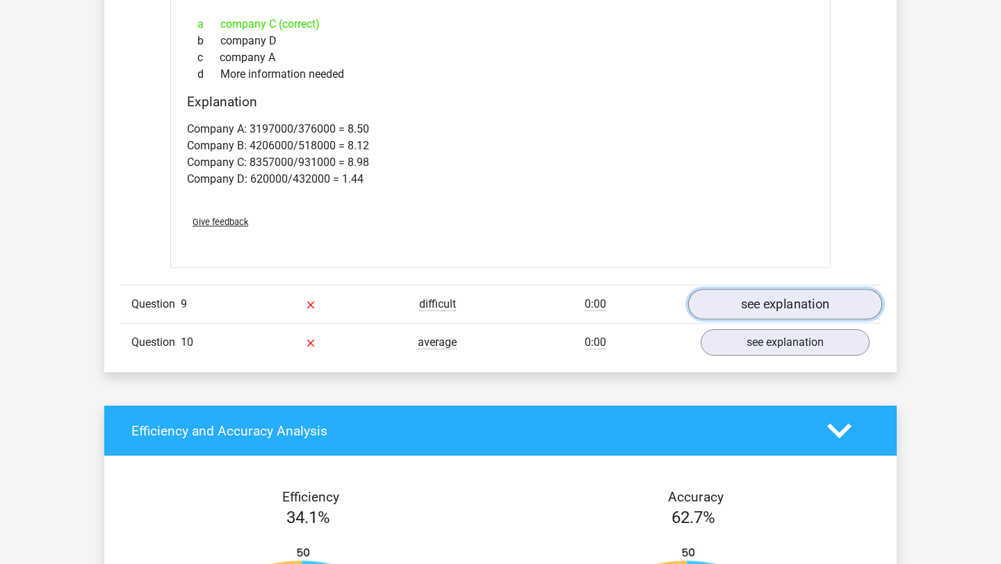
click at [781, 291] on link "see explanation" at bounding box center [785, 304] width 194 height 31
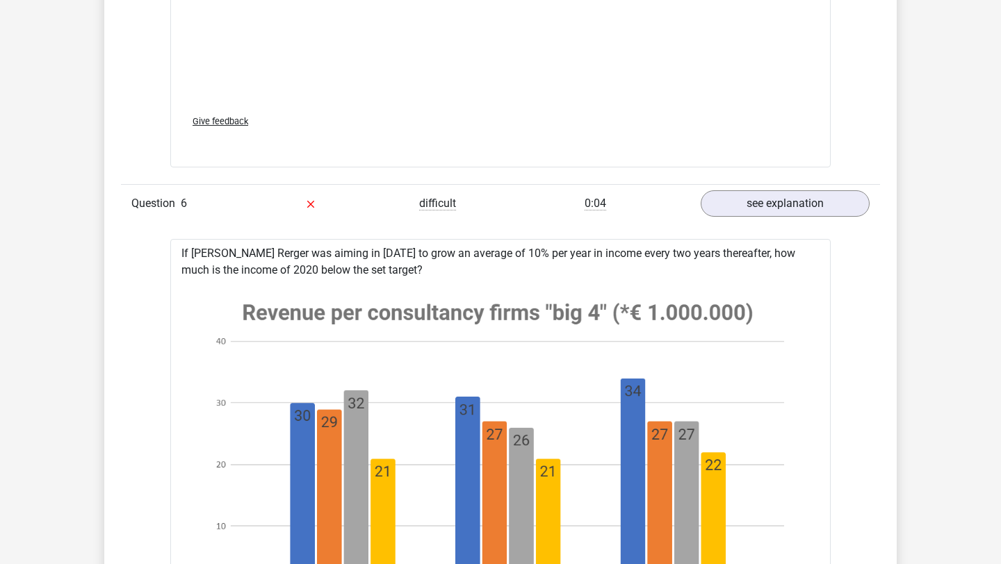
scroll to position [7112, 0]
